Goal: Task Accomplishment & Management: Manage account settings

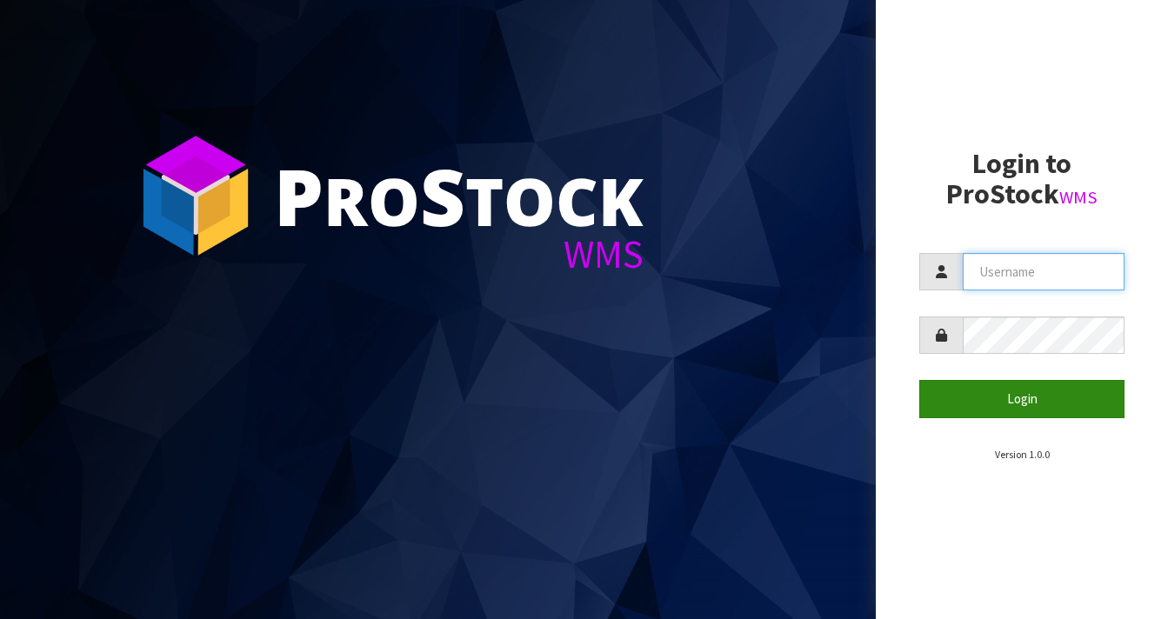
type input "[EMAIL_ADDRESS][DOMAIN_NAME]"
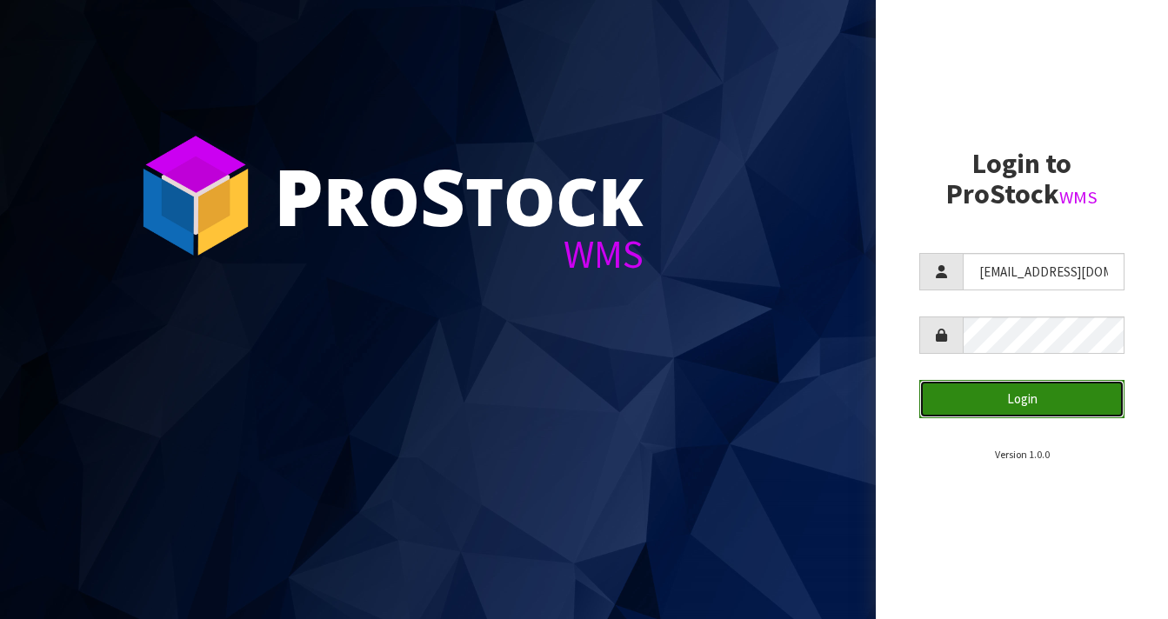
click at [1023, 399] on button "Login" at bounding box center [1021, 398] width 205 height 37
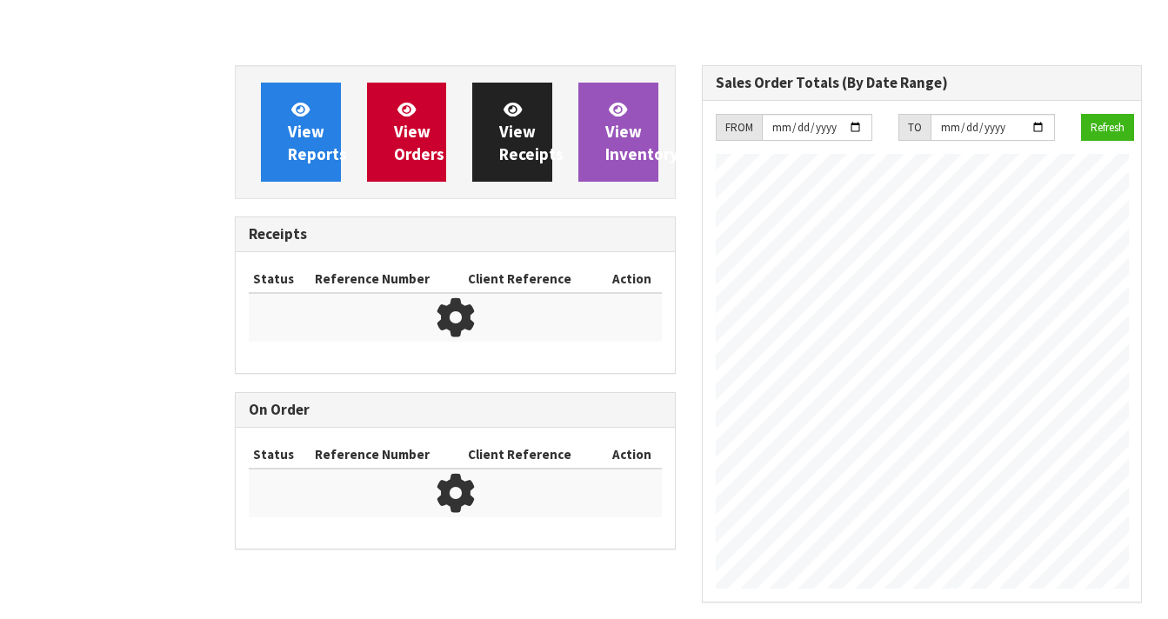
scroll to position [1095, 466]
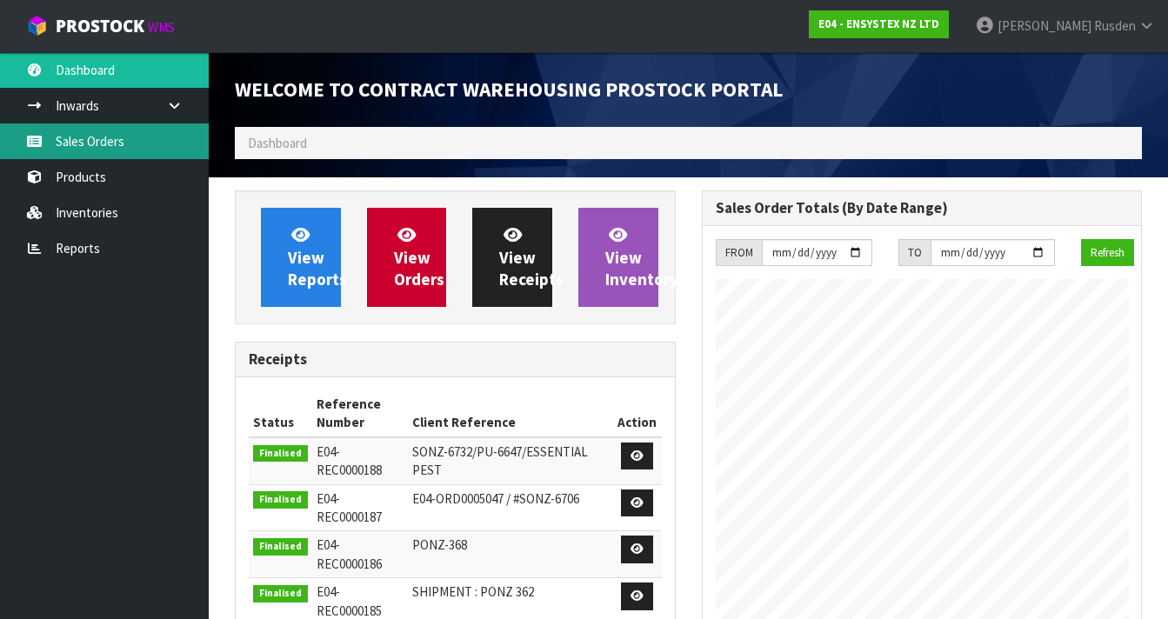
click at [104, 150] on link "Sales Orders" at bounding box center [104, 142] width 209 height 36
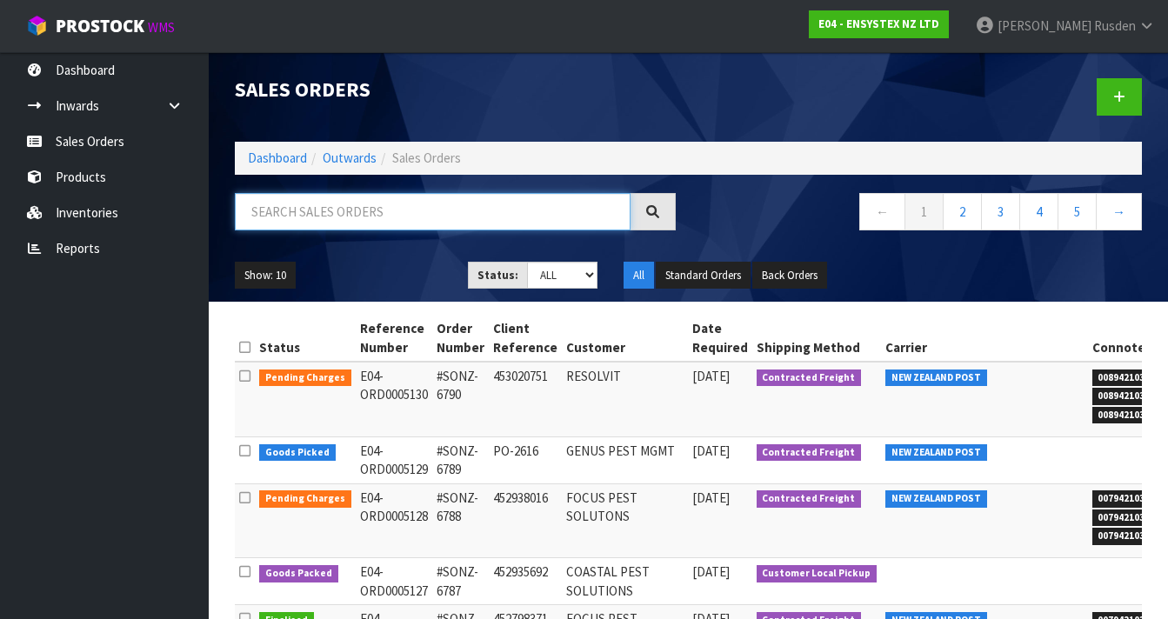
click at [273, 217] on input "text" at bounding box center [433, 211] width 396 height 37
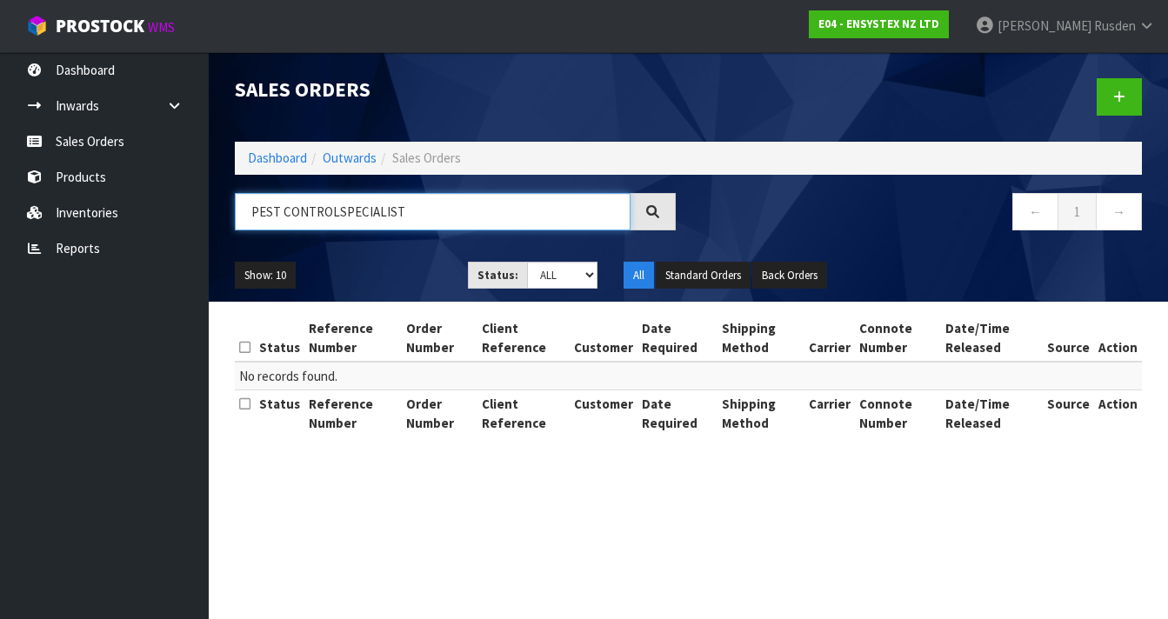
click at [334, 210] on input "PEST CONTROLSPECIALIST" at bounding box center [433, 211] width 396 height 37
click at [337, 210] on input "PEST CONTROLSPECIALIST" at bounding box center [433, 211] width 396 height 37
click at [403, 213] on input "PEST CONTROL SPECIALIST" at bounding box center [433, 211] width 396 height 37
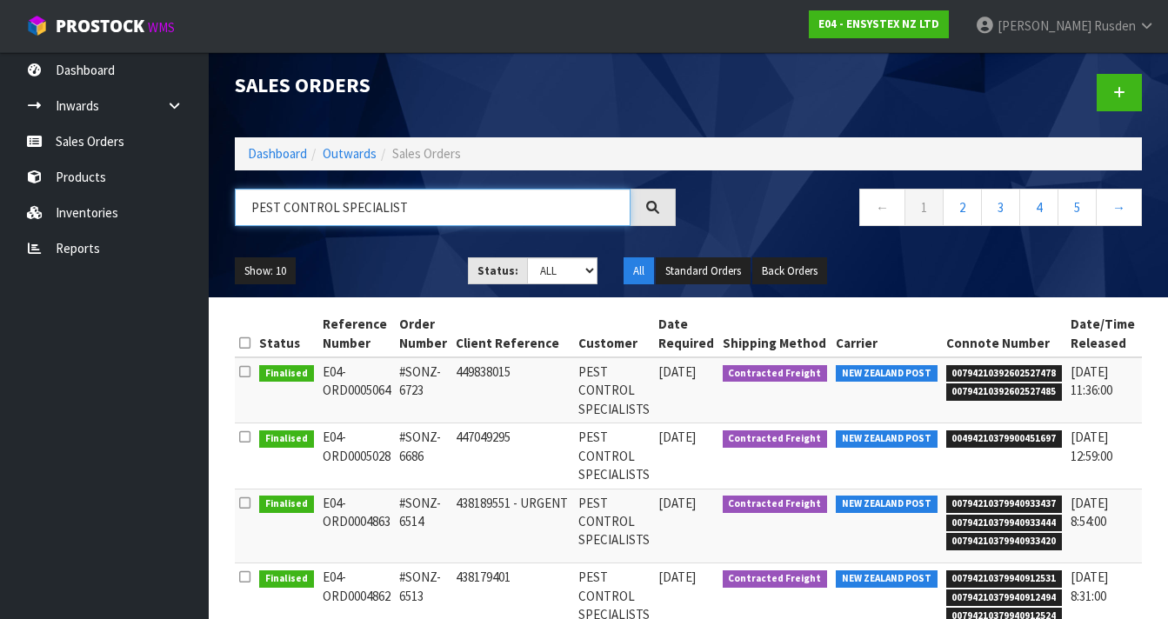
scroll to position [3, 0]
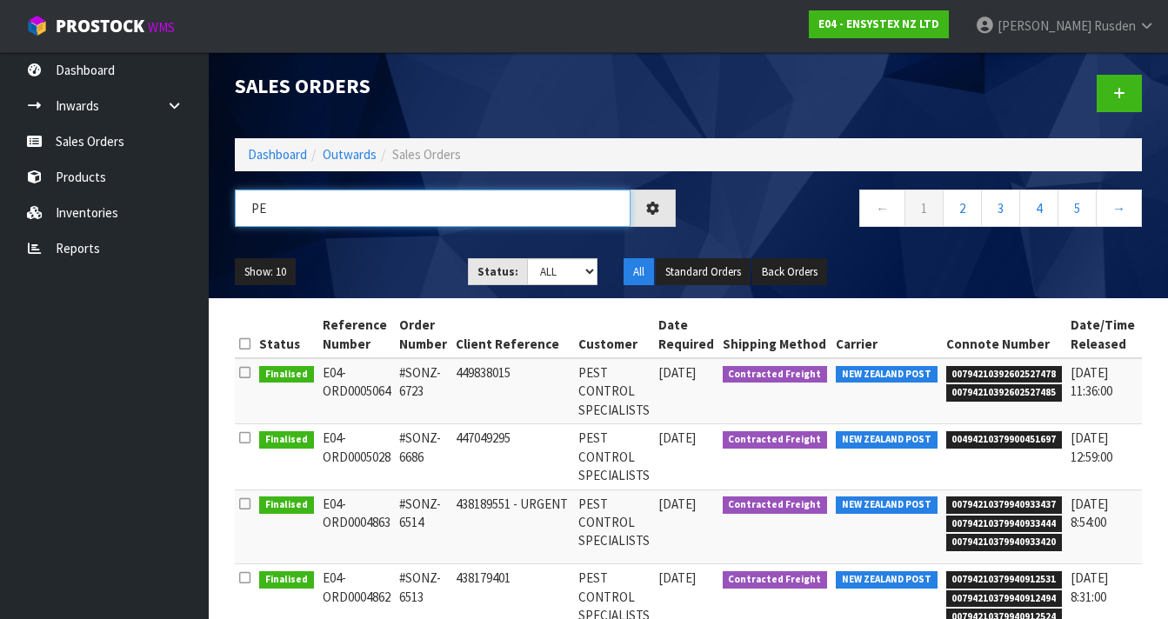
type input "P"
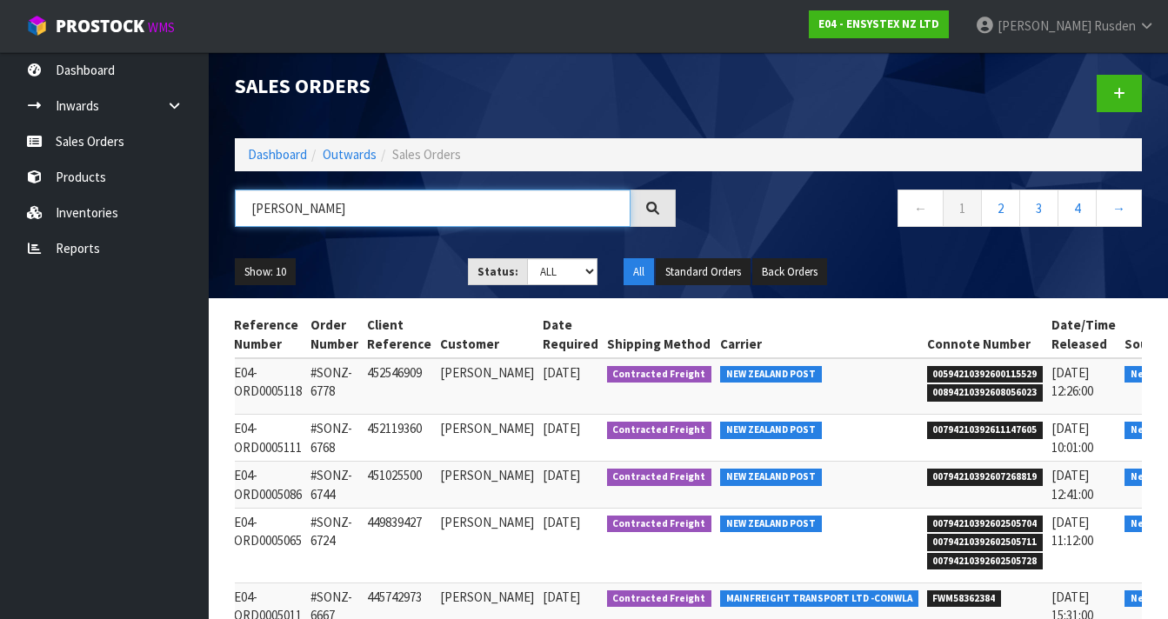
scroll to position [0, 99]
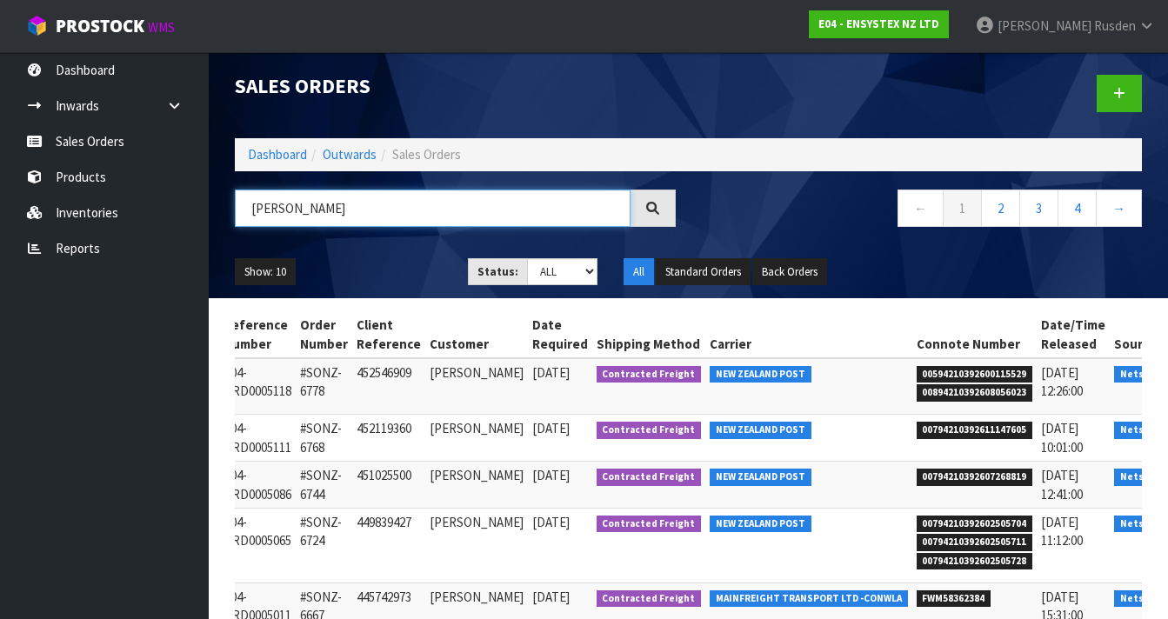
type input "[PERSON_NAME]"
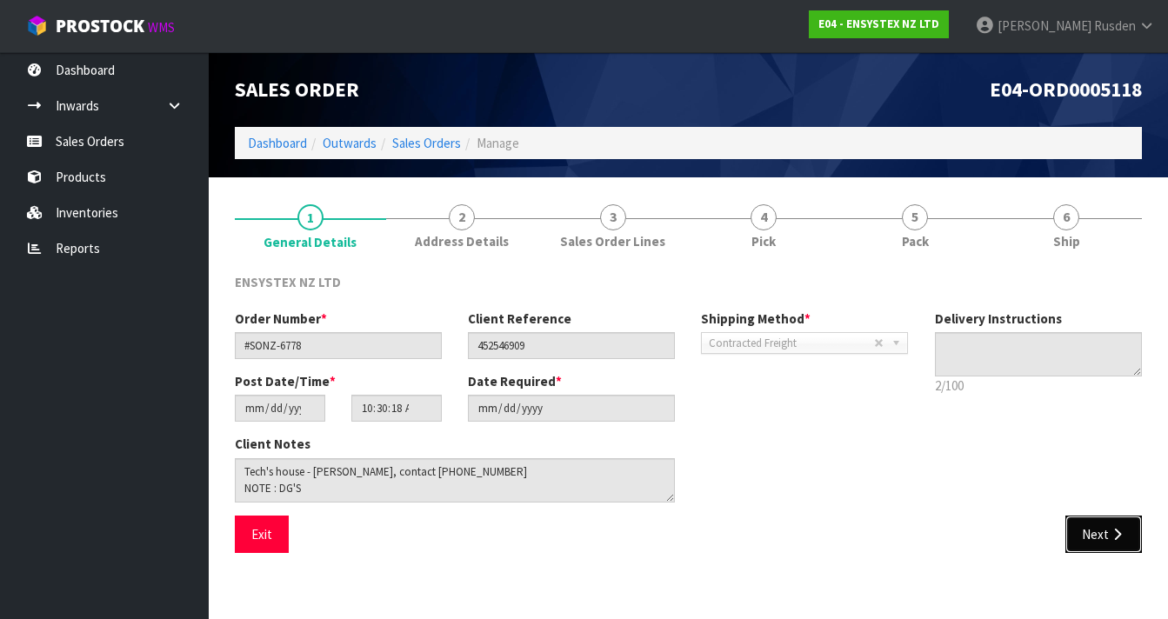
click at [1099, 535] on button "Next" at bounding box center [1103, 534] width 77 height 37
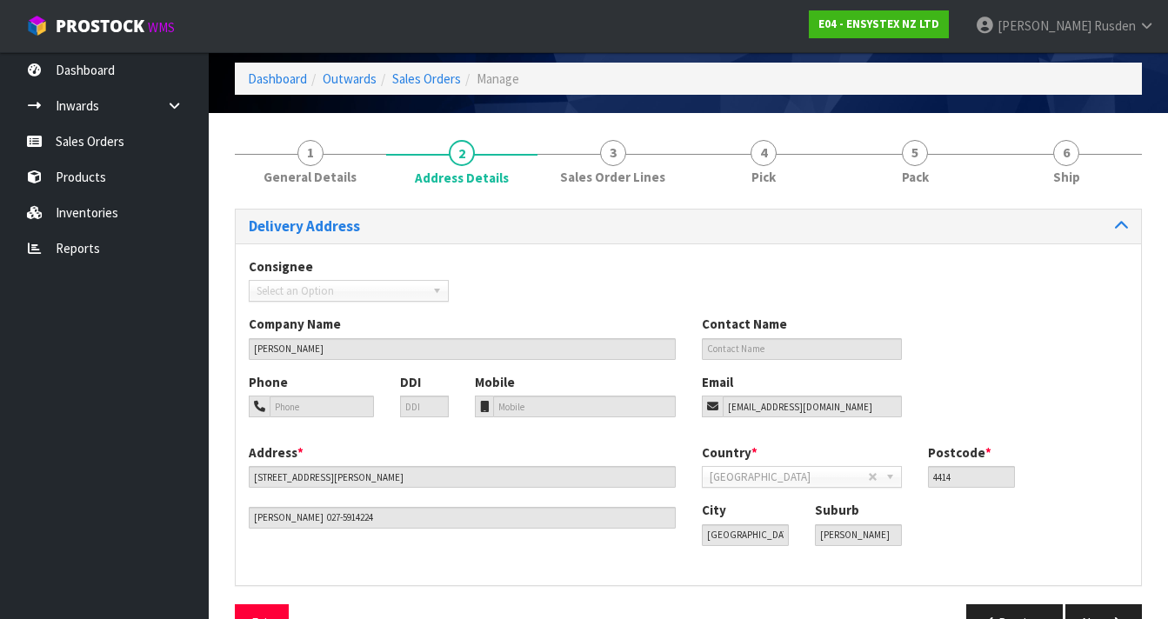
scroll to position [113, 0]
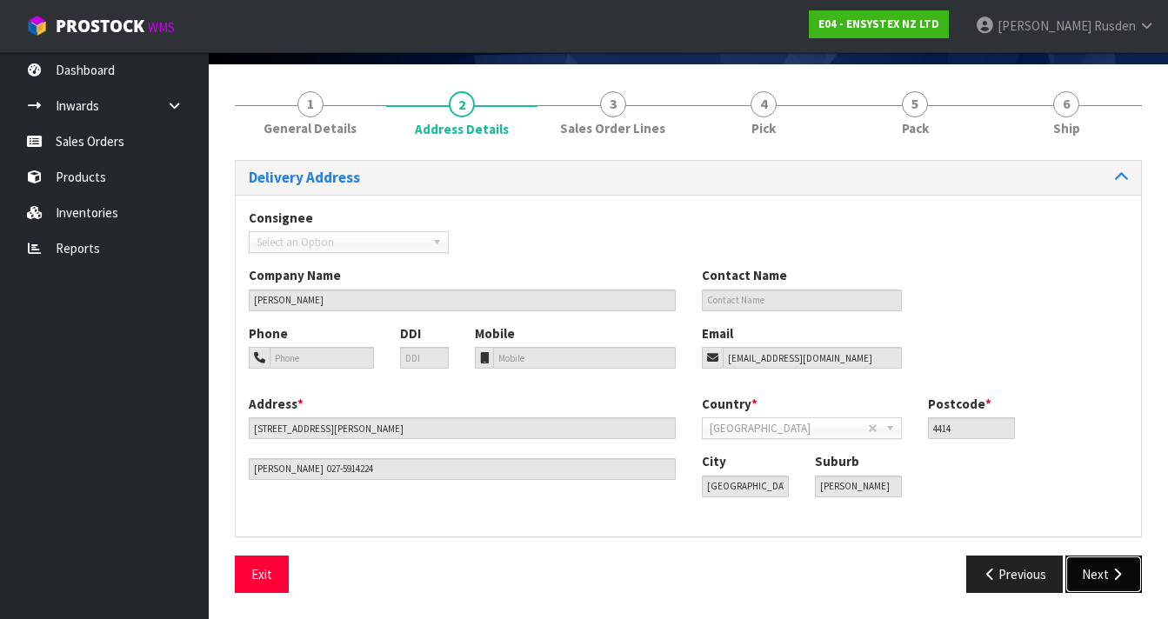
click at [1092, 575] on button "Next" at bounding box center [1103, 574] width 77 height 37
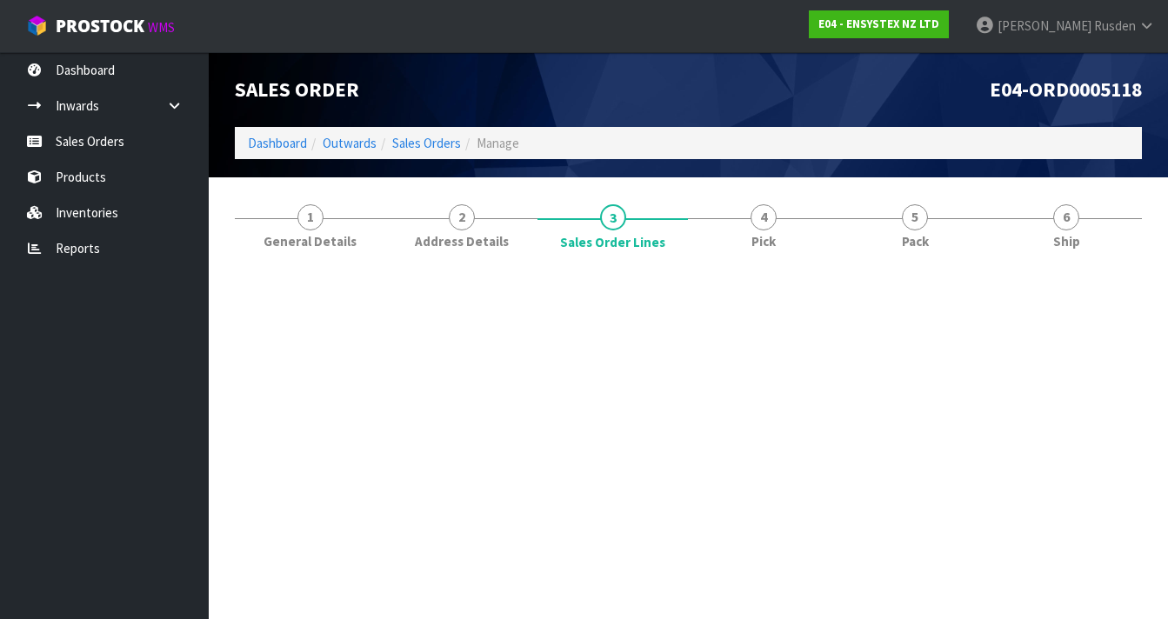
scroll to position [0, 0]
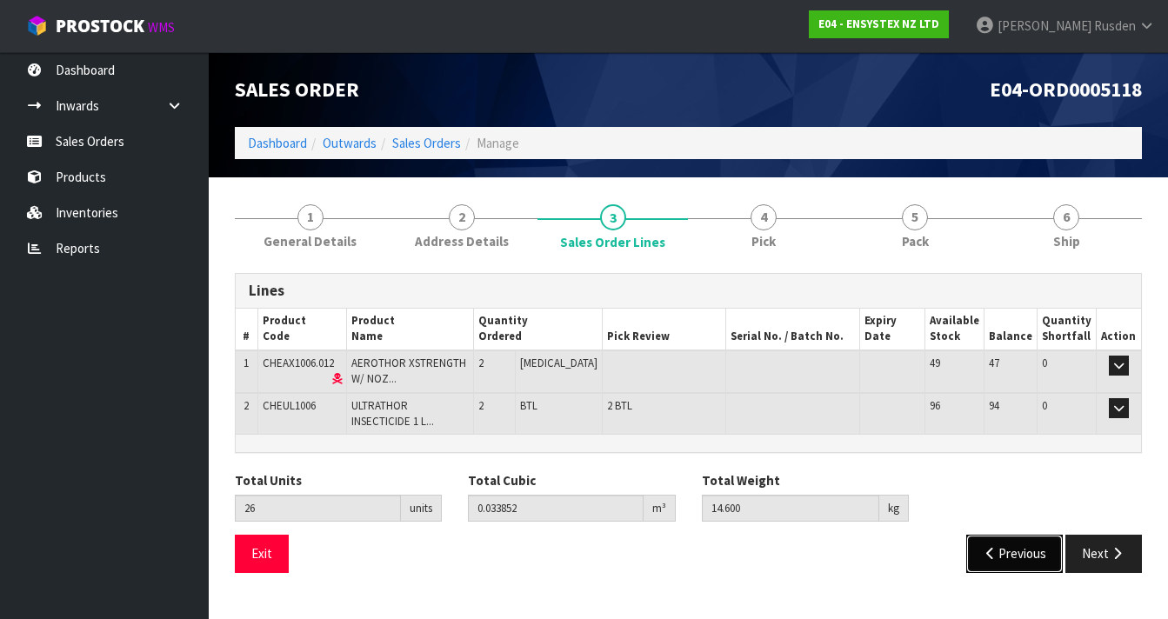
click at [1018, 546] on button "Previous" at bounding box center [1014, 553] width 97 height 37
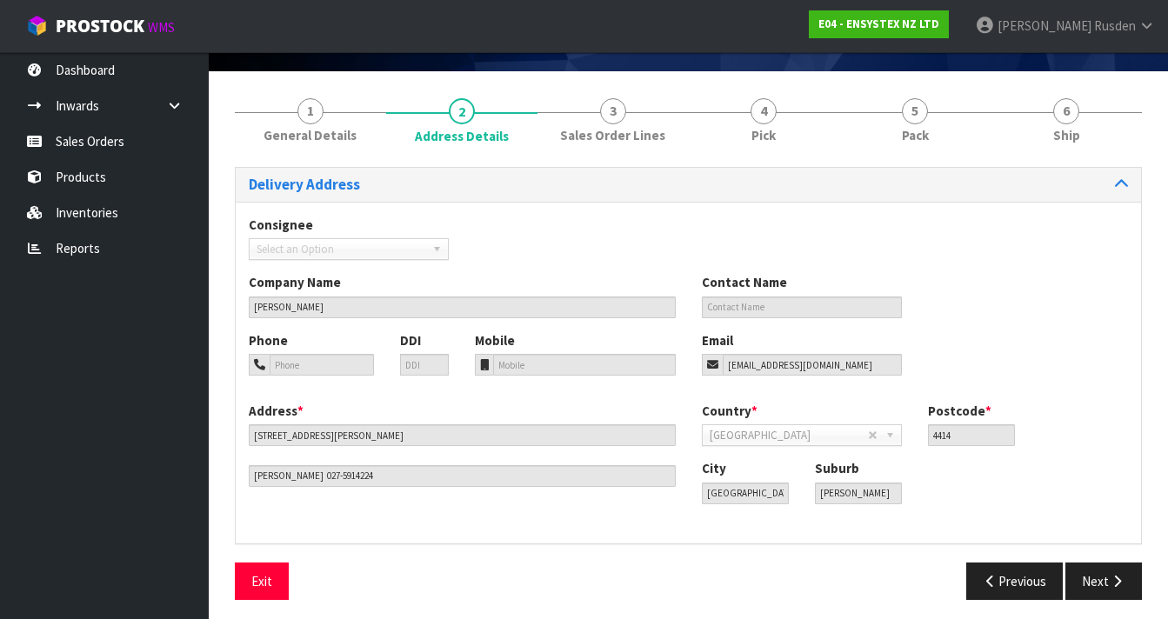
scroll to position [113, 0]
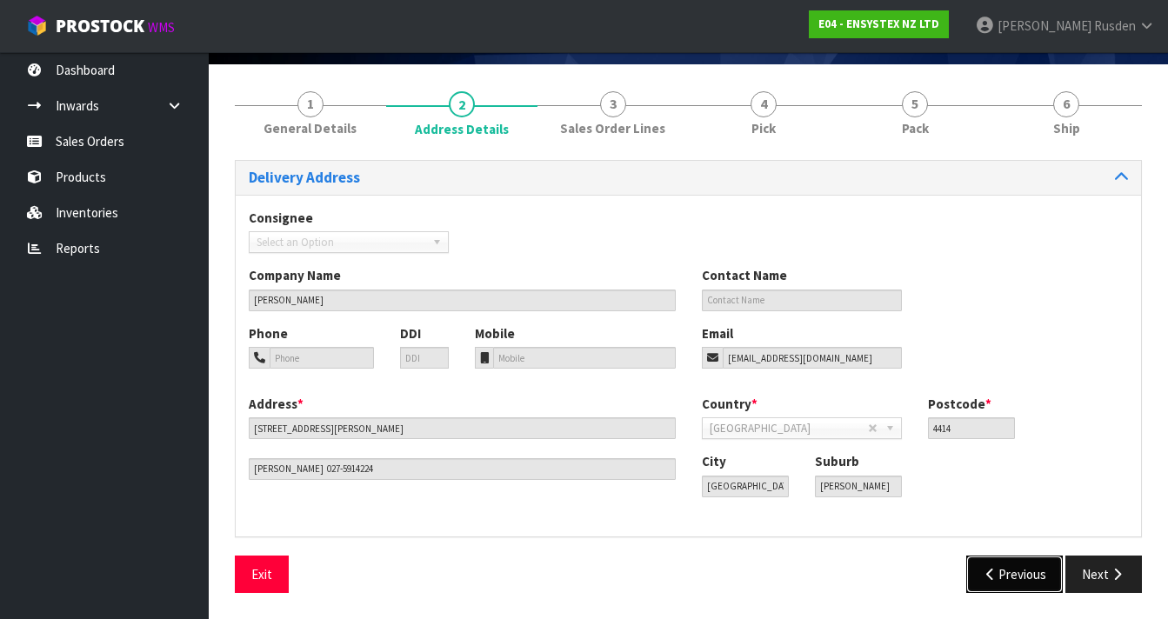
click at [999, 571] on button "Previous" at bounding box center [1014, 574] width 97 height 37
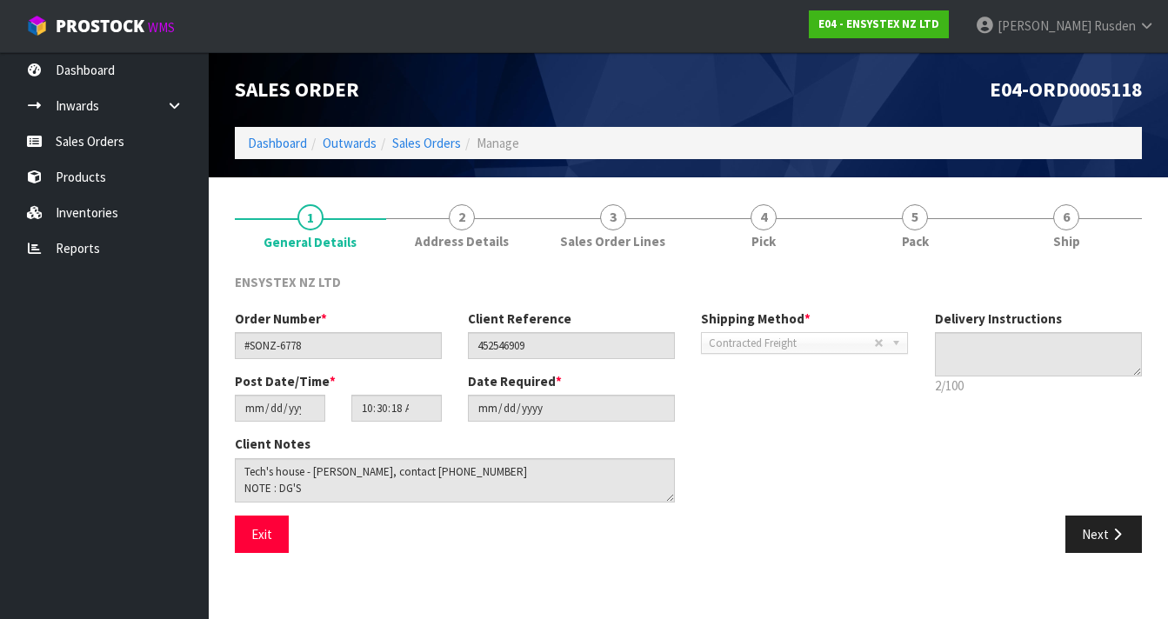
scroll to position [0, 0]
click at [133, 148] on link "Sales Orders" at bounding box center [104, 142] width 209 height 36
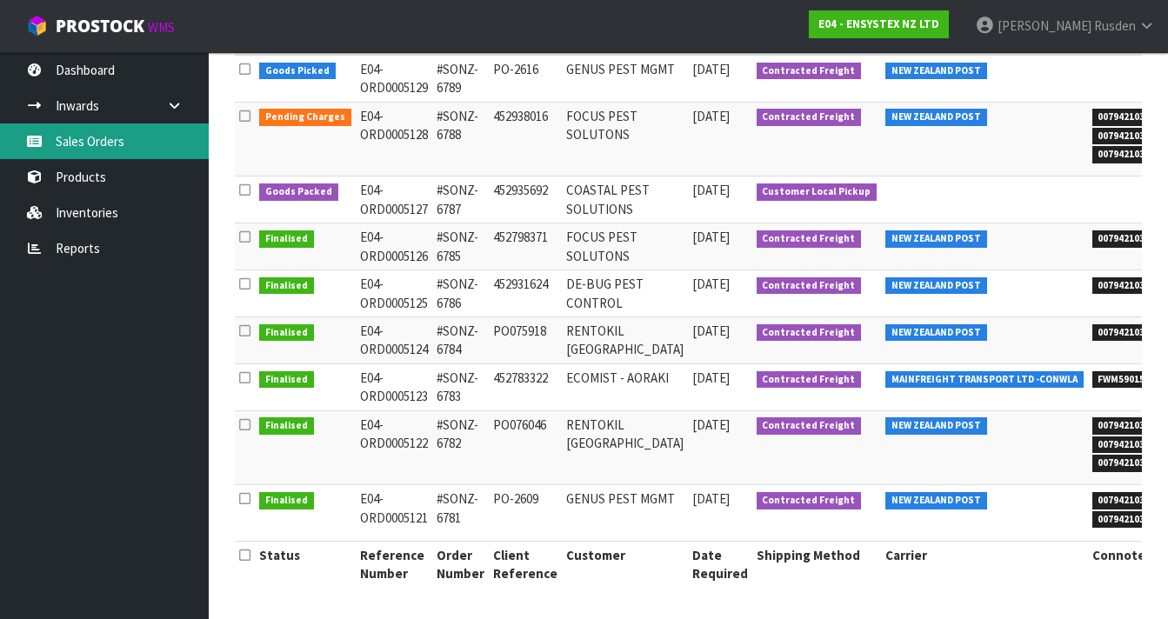
scroll to position [511, 0]
click at [71, 142] on link "Sales Orders" at bounding box center [104, 142] width 209 height 36
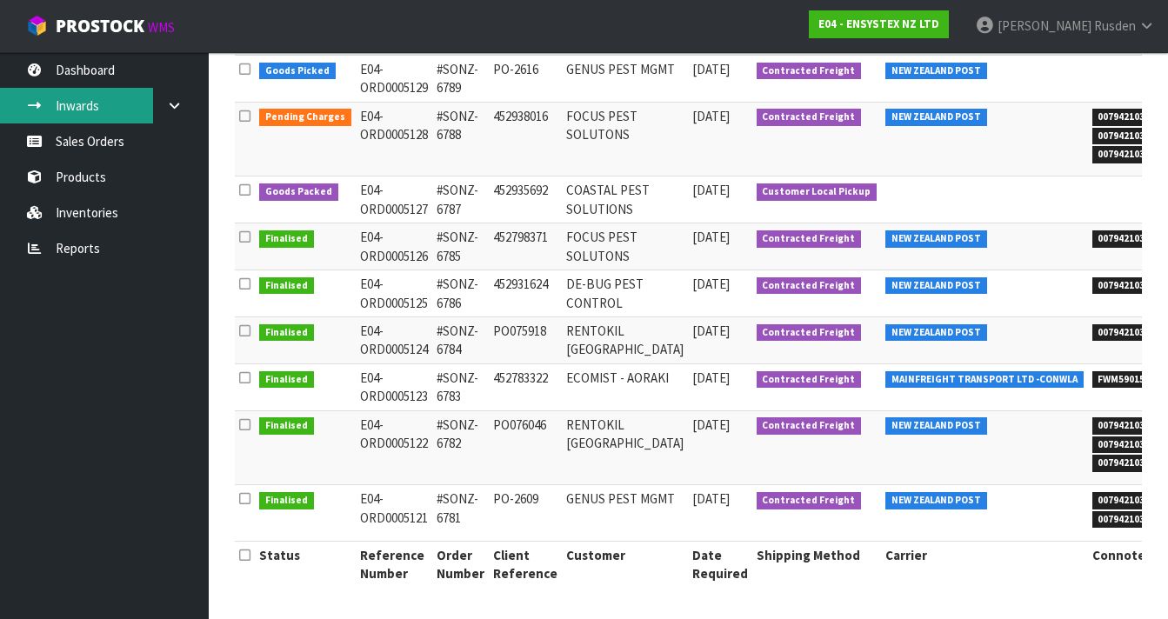
click at [88, 112] on link "Inwards" at bounding box center [104, 106] width 209 height 36
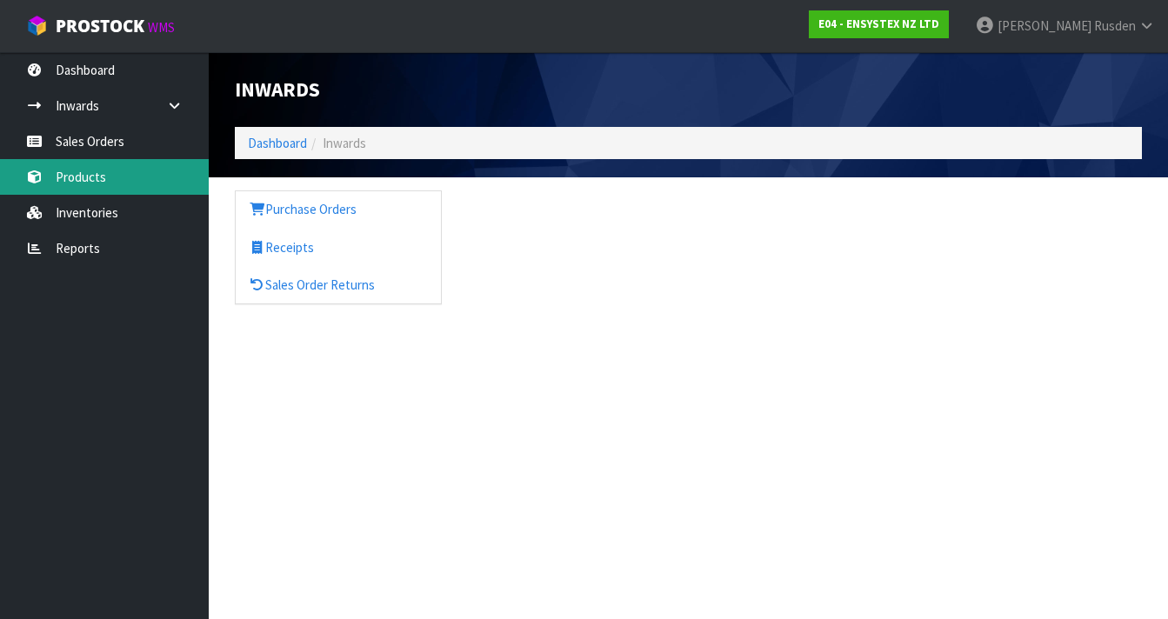
click at [88, 177] on link "Products" at bounding box center [104, 177] width 209 height 36
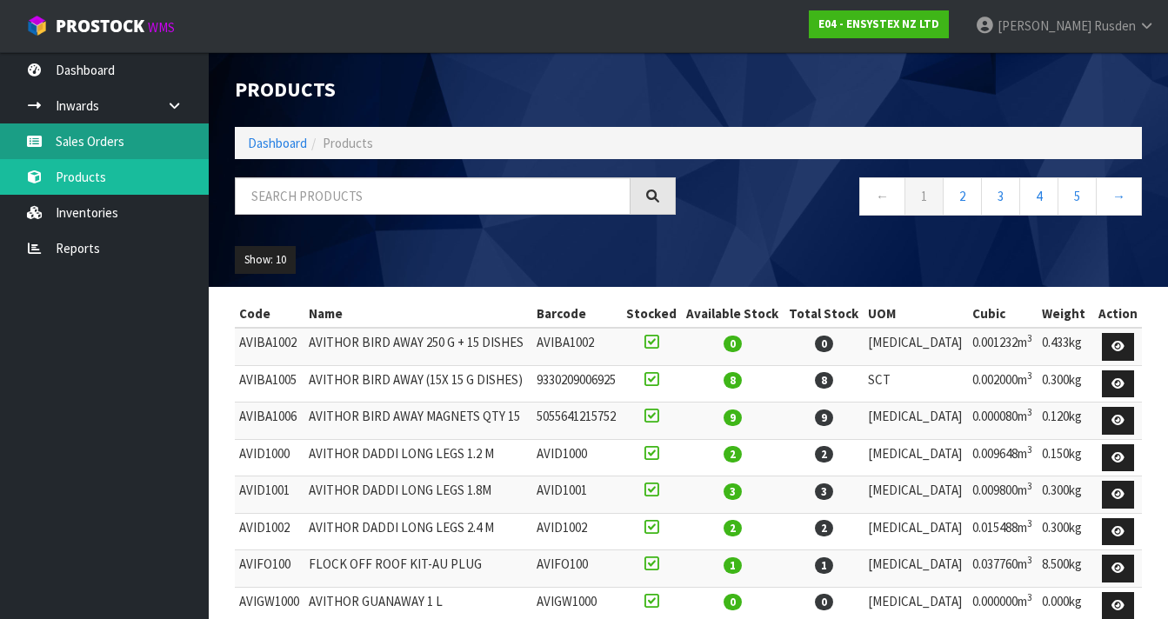
click at [90, 142] on link "Sales Orders" at bounding box center [104, 142] width 209 height 36
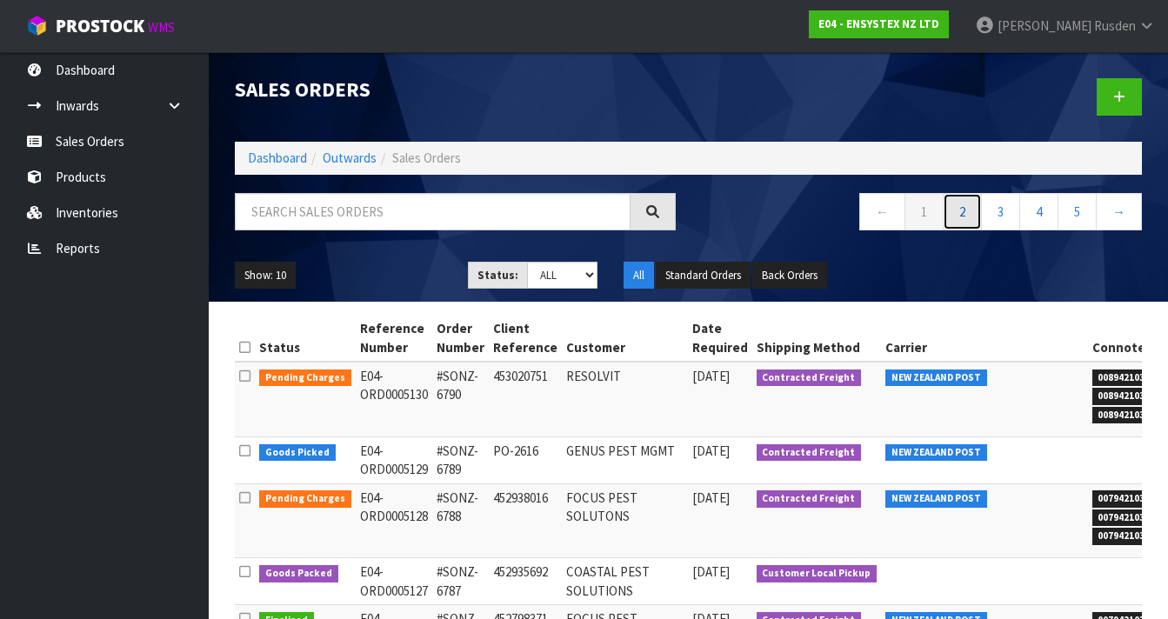
click at [967, 217] on link "2" at bounding box center [962, 211] width 39 height 37
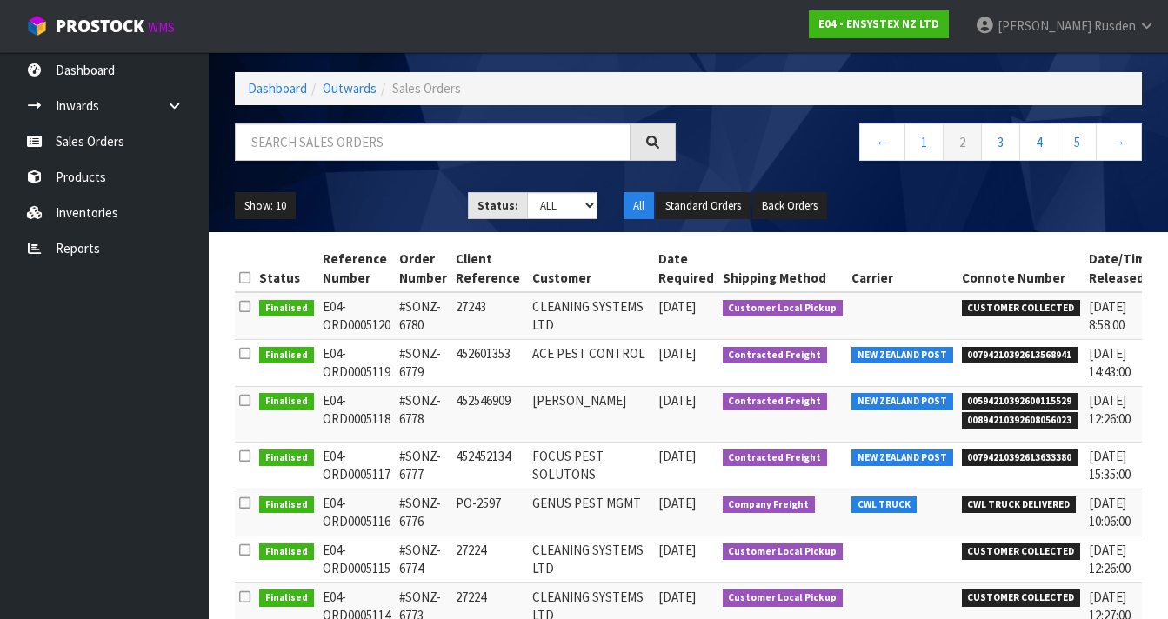
scroll to position [80, 0]
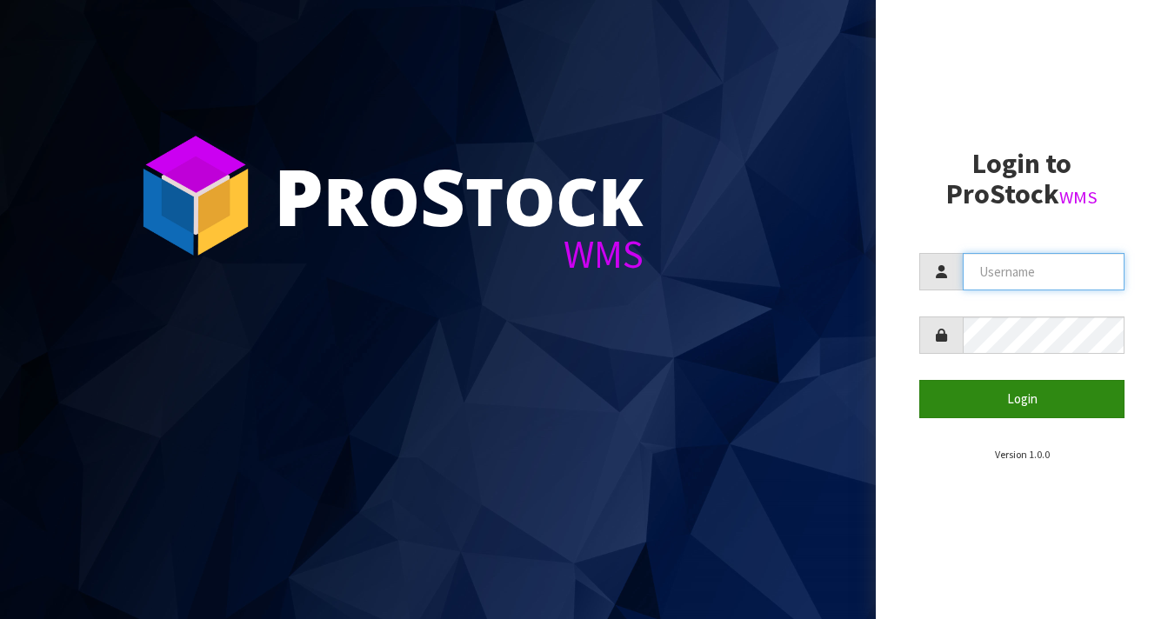
type input "[EMAIL_ADDRESS][DOMAIN_NAME]"
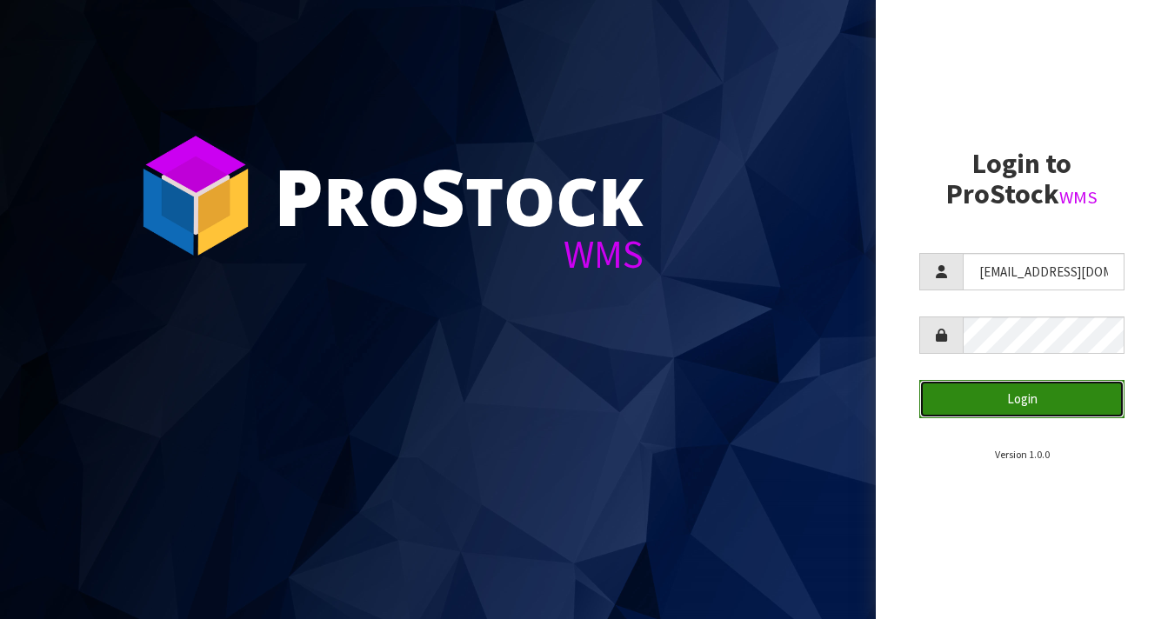
click at [1033, 404] on button "Login" at bounding box center [1021, 398] width 205 height 37
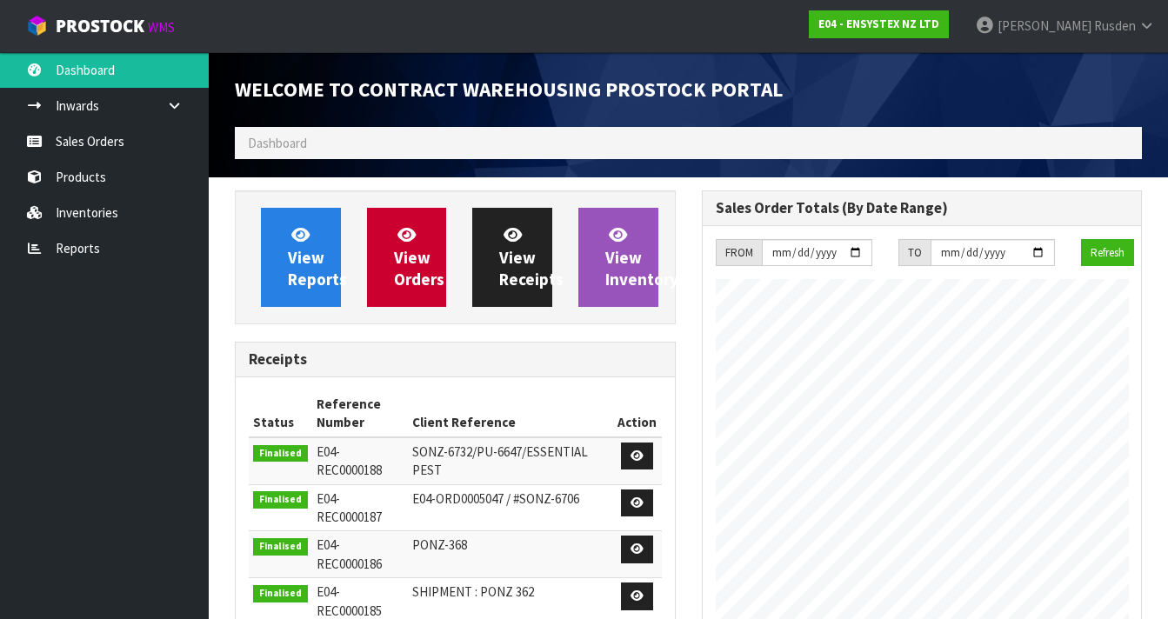
scroll to position [1114, 466]
click at [405, 279] on span "View Orders" at bounding box center [419, 256] width 50 height 65
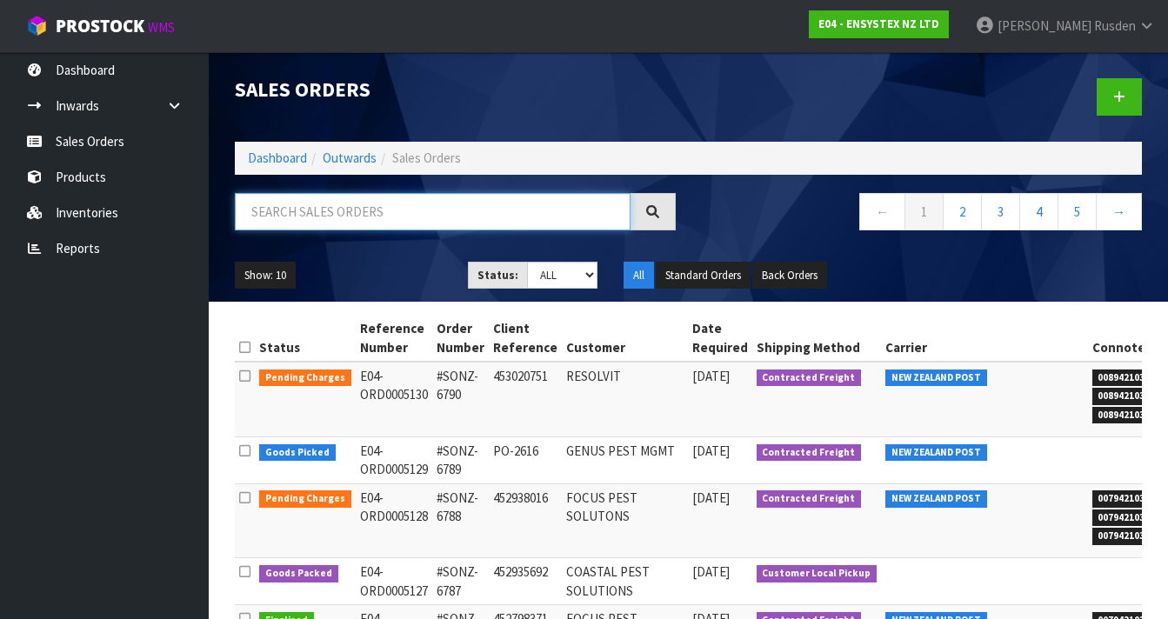
click at [330, 209] on input "text" at bounding box center [433, 211] width 396 height 37
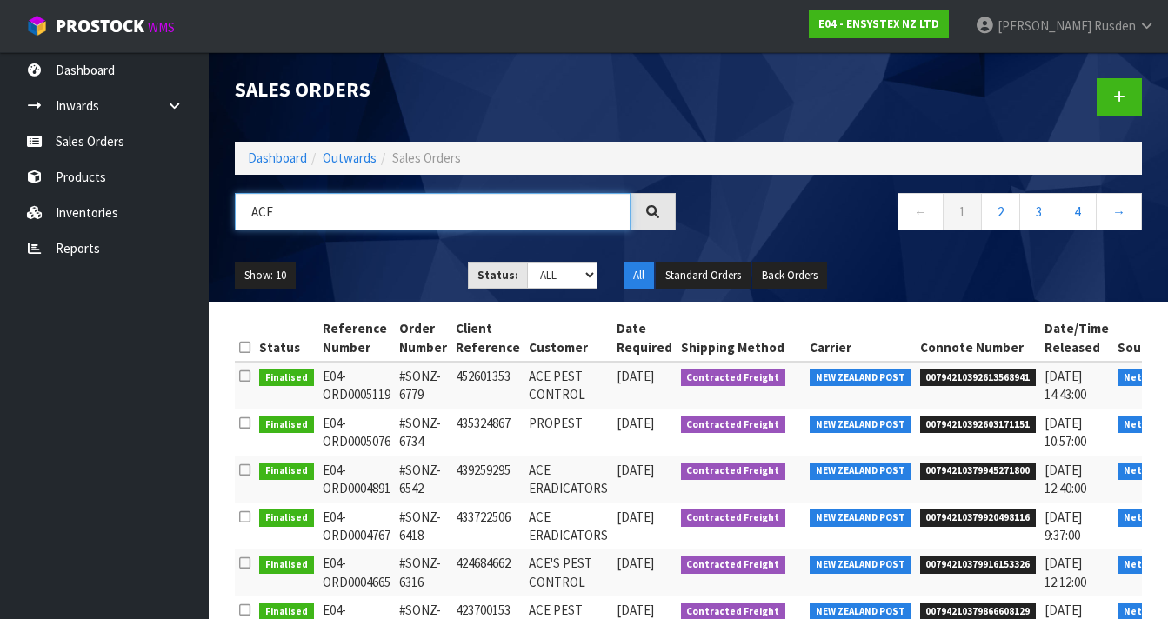
type input "ACE"
click at [1120, 387] on span "Netsuite" at bounding box center [1146, 378] width 56 height 17
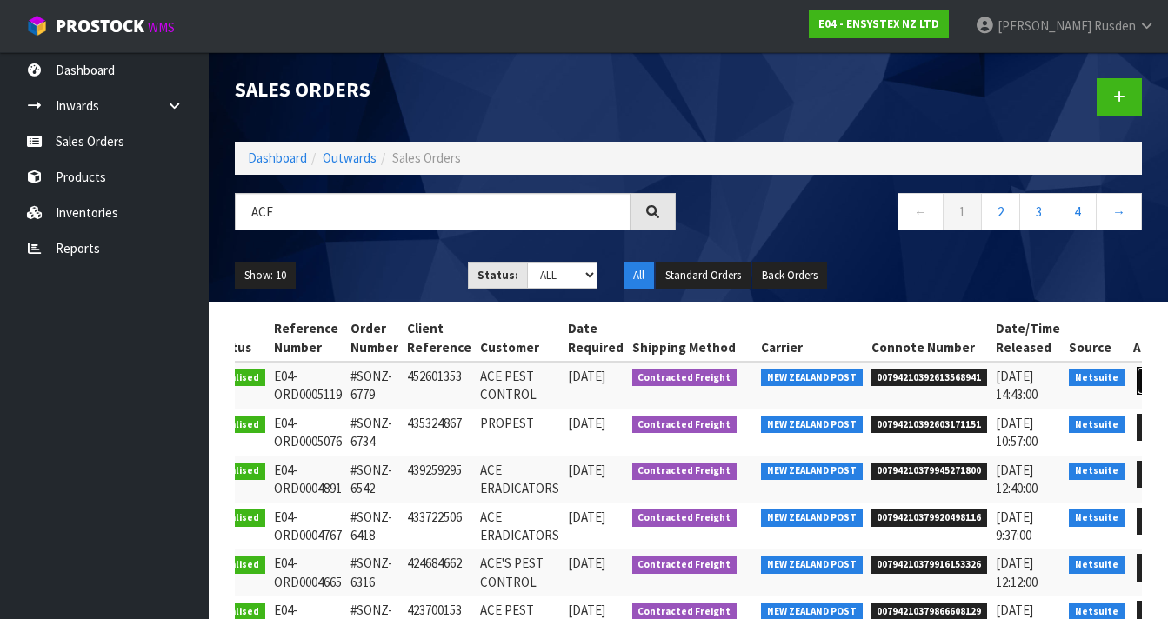
click at [1146, 386] on icon at bounding box center [1152, 380] width 13 height 11
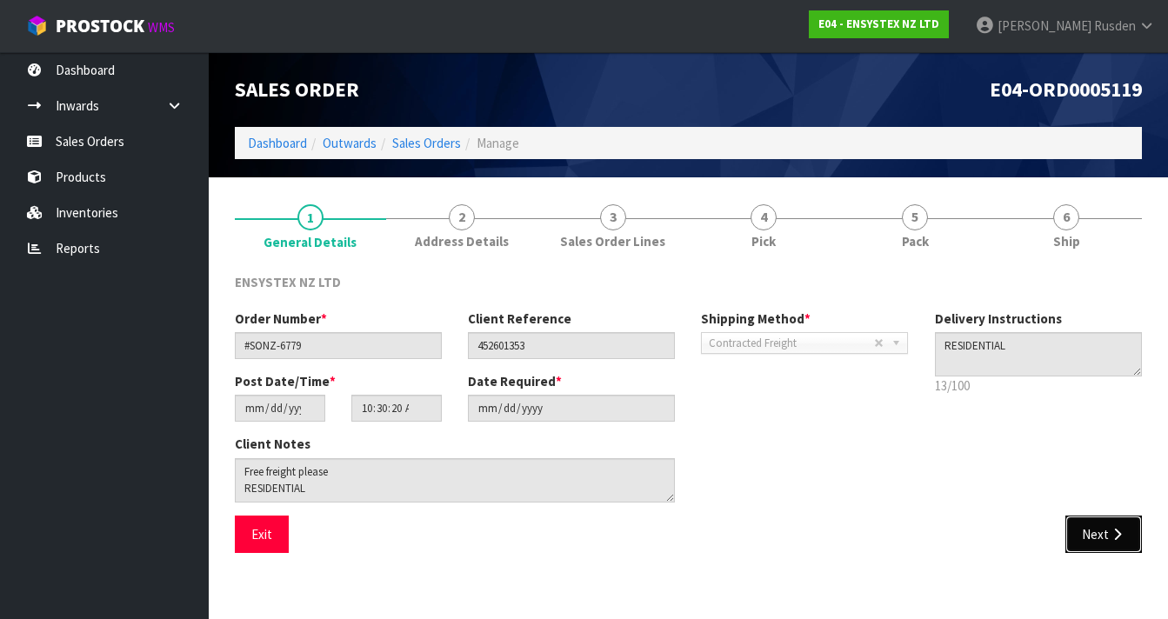
click at [1092, 539] on button "Next" at bounding box center [1103, 534] width 77 height 37
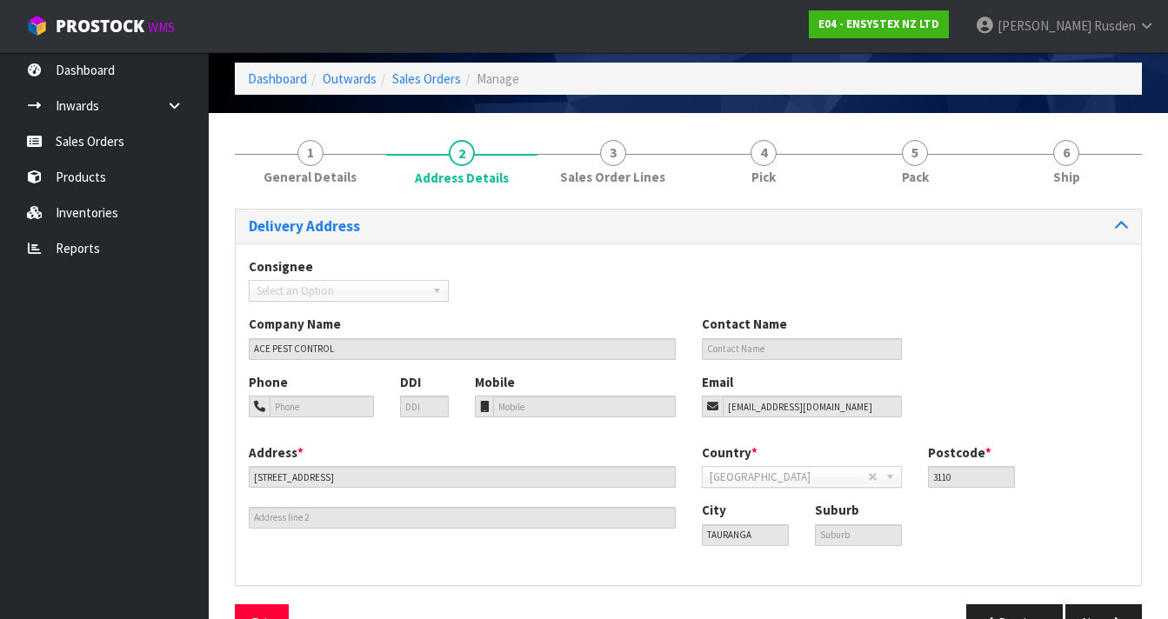
scroll to position [113, 0]
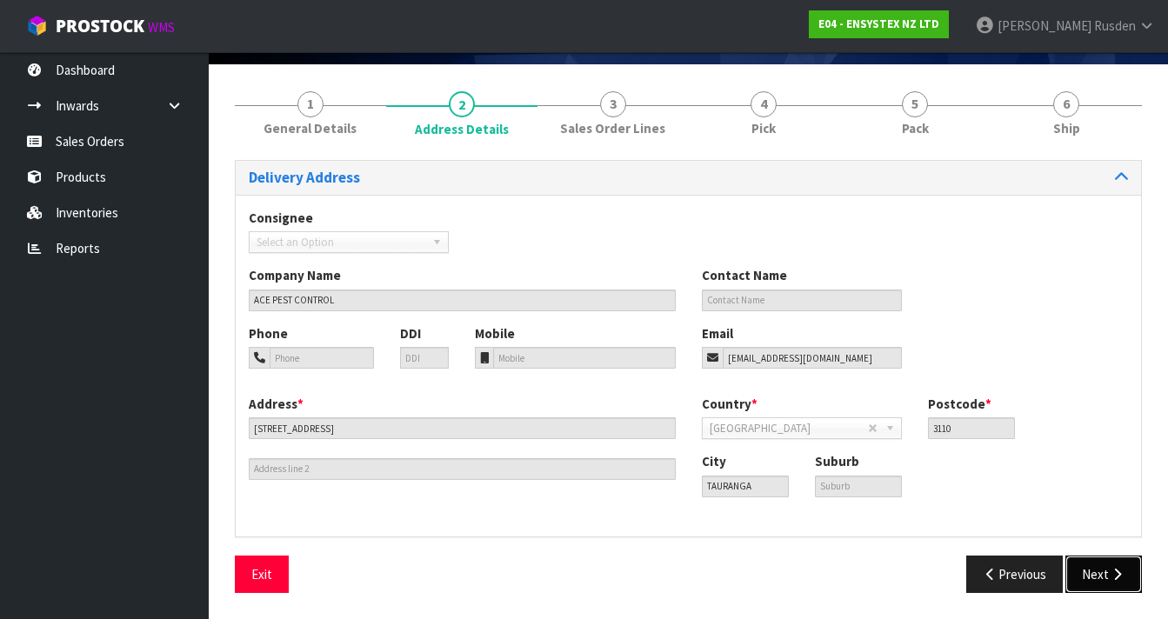
click at [1098, 569] on button "Next" at bounding box center [1103, 574] width 77 height 37
